Goal: Find specific page/section: Find specific page/section

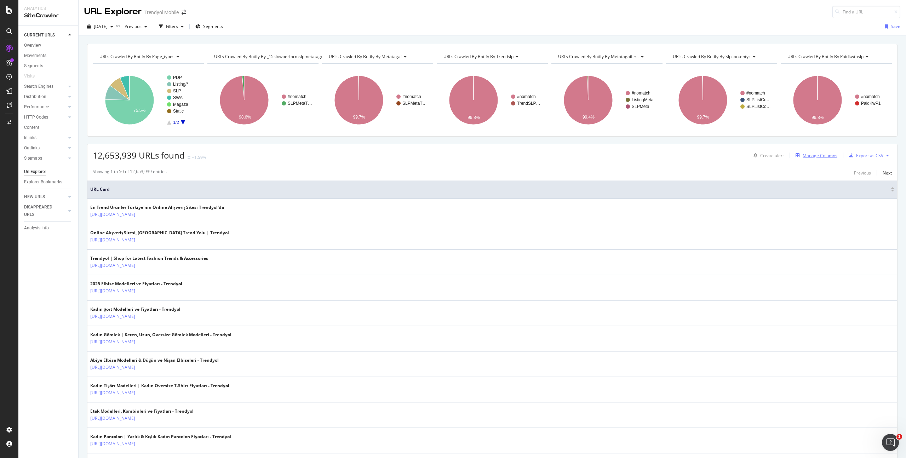
click at [802, 156] on div "button" at bounding box center [798, 155] width 10 height 4
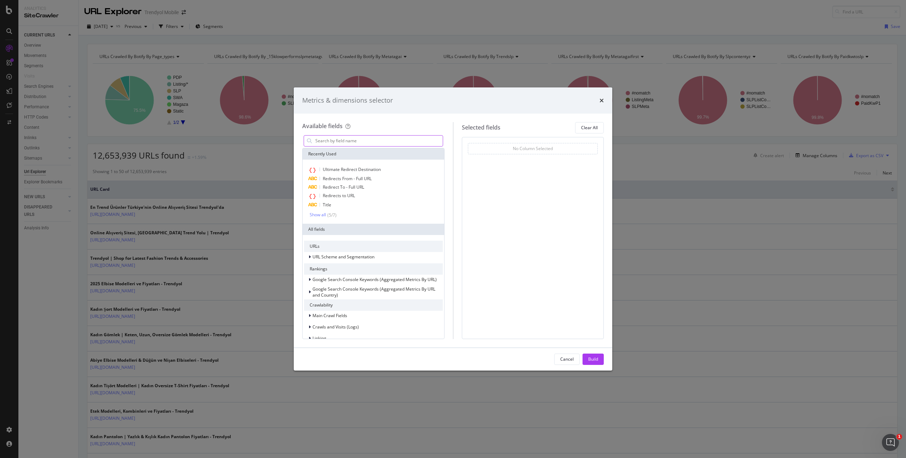
click at [386, 142] on input "modal" at bounding box center [379, 141] width 128 height 11
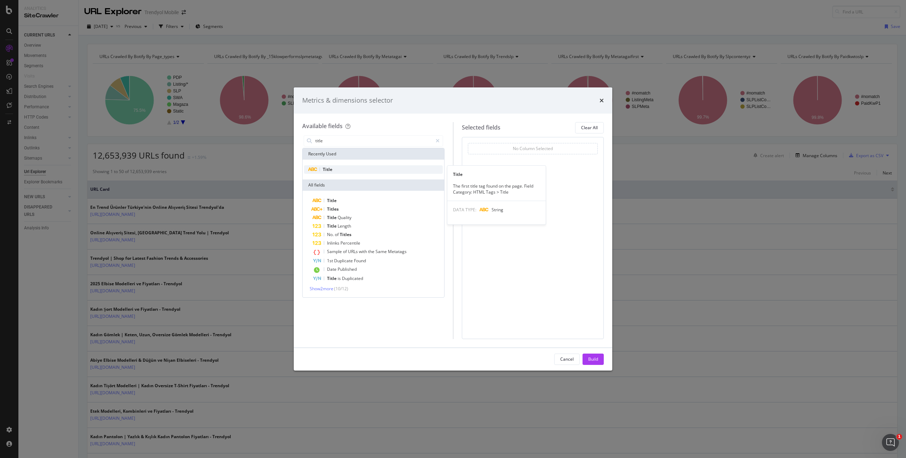
type input "title"
click at [358, 169] on div "Title" at bounding box center [373, 169] width 139 height 8
click at [598, 360] on button "Build" at bounding box center [593, 359] width 21 height 11
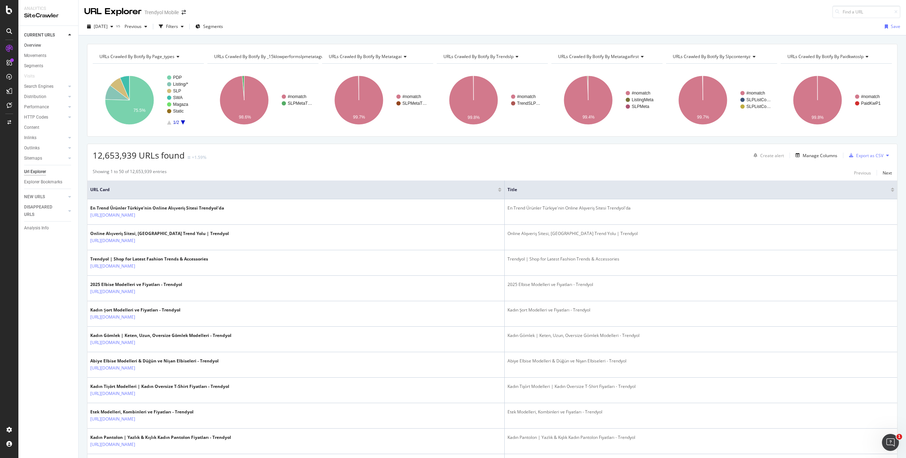
click at [48, 43] on link "Overview" at bounding box center [48, 45] width 49 height 7
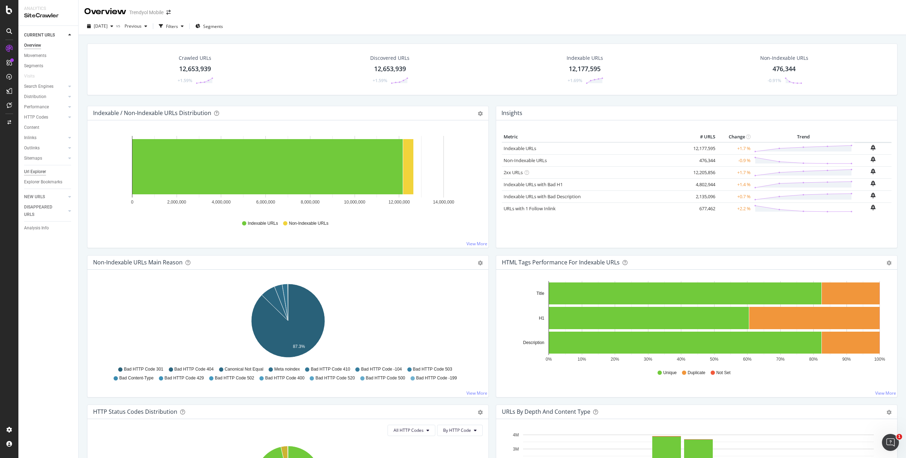
click at [38, 171] on div "Url Explorer" at bounding box center [35, 171] width 22 height 7
